Goal: Navigation & Orientation: Find specific page/section

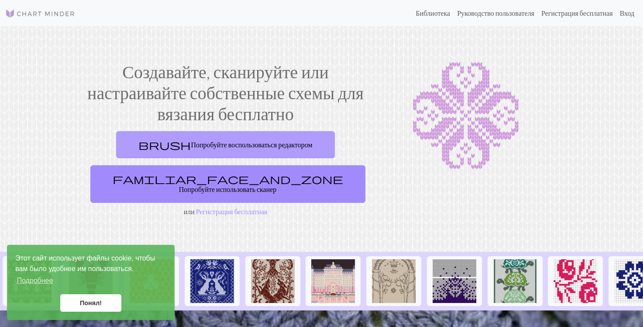
click at [199, 140] on ya-tr-span "Попробуйте воспользоваться редактором" at bounding box center [251, 144] width 121 height 8
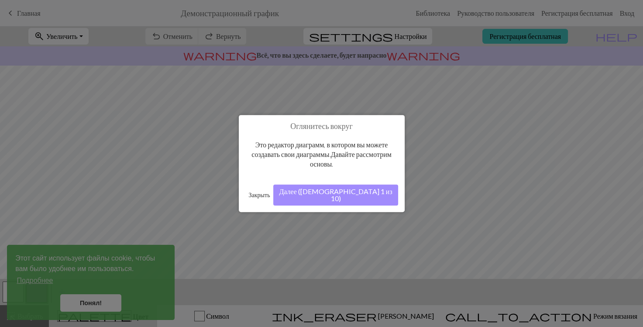
click at [264, 192] on button "Закрыть" at bounding box center [260, 194] width 28 height 13
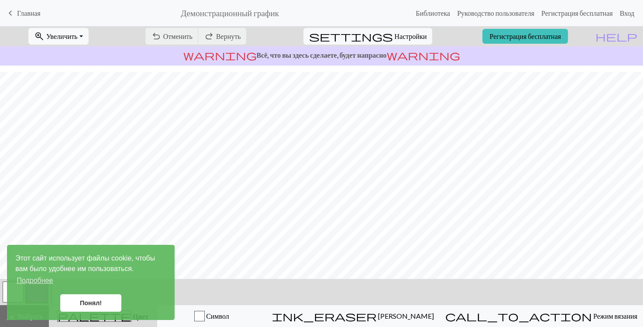
click at [29, 12] on ya-tr-span "Главная" at bounding box center [29, 13] width 24 height 8
